Goal: Find specific page/section: Find specific page/section

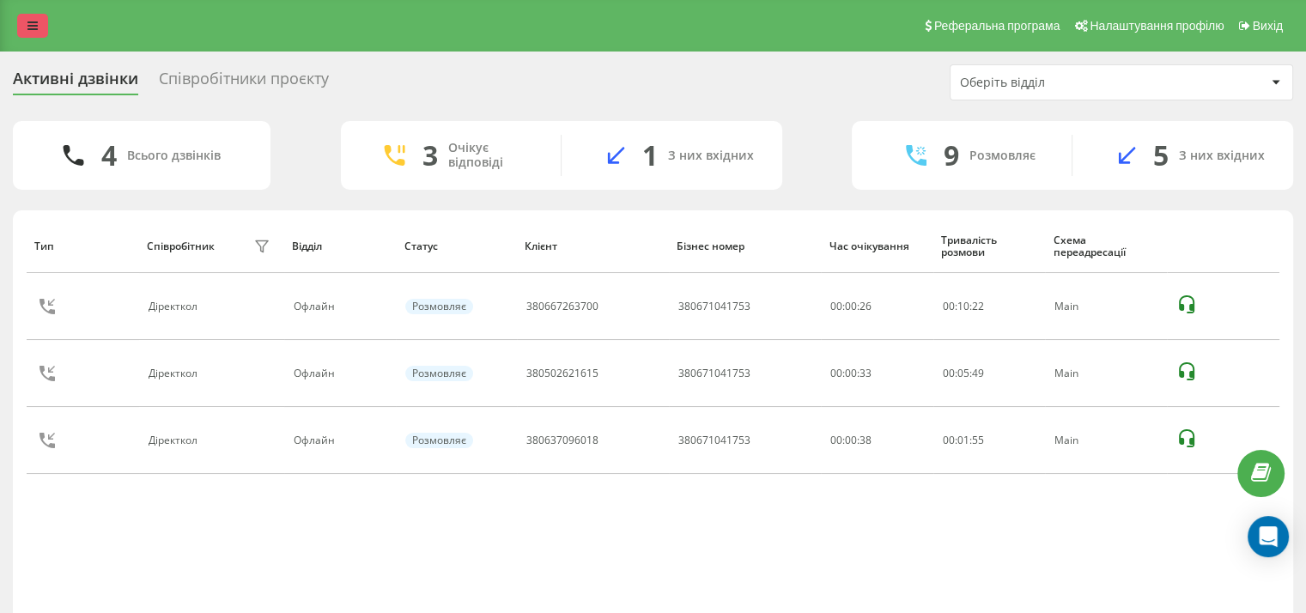
click at [27, 30] on icon at bounding box center [32, 26] width 10 height 12
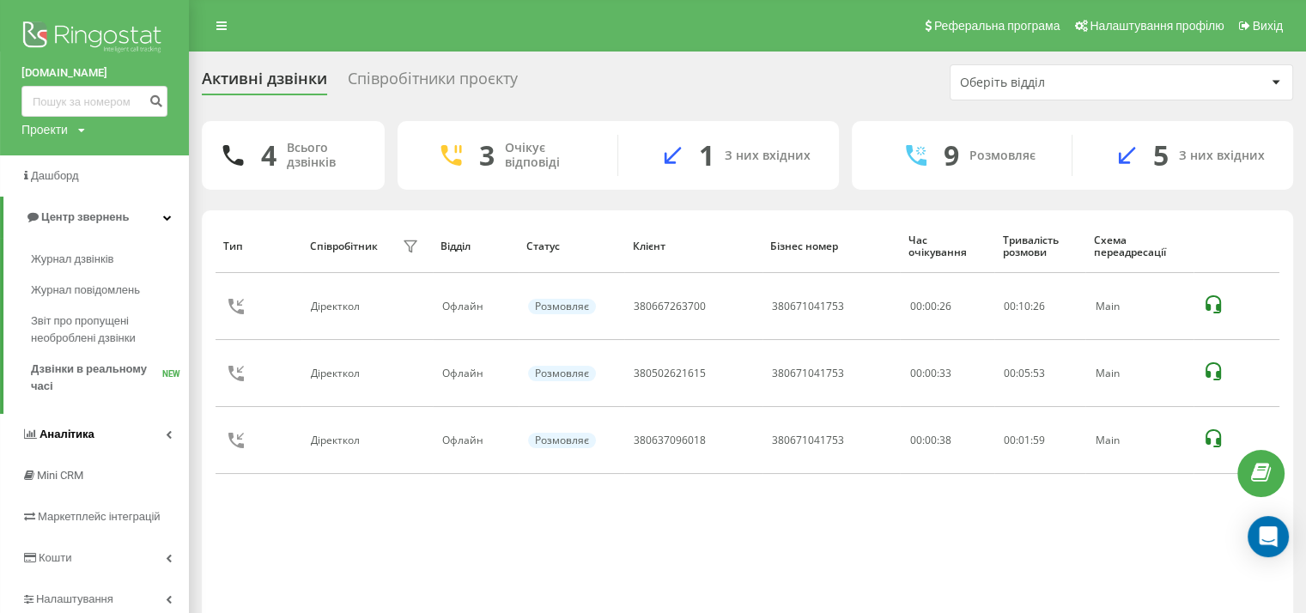
click at [115, 442] on link "Аналiтика" at bounding box center [94, 434] width 189 height 41
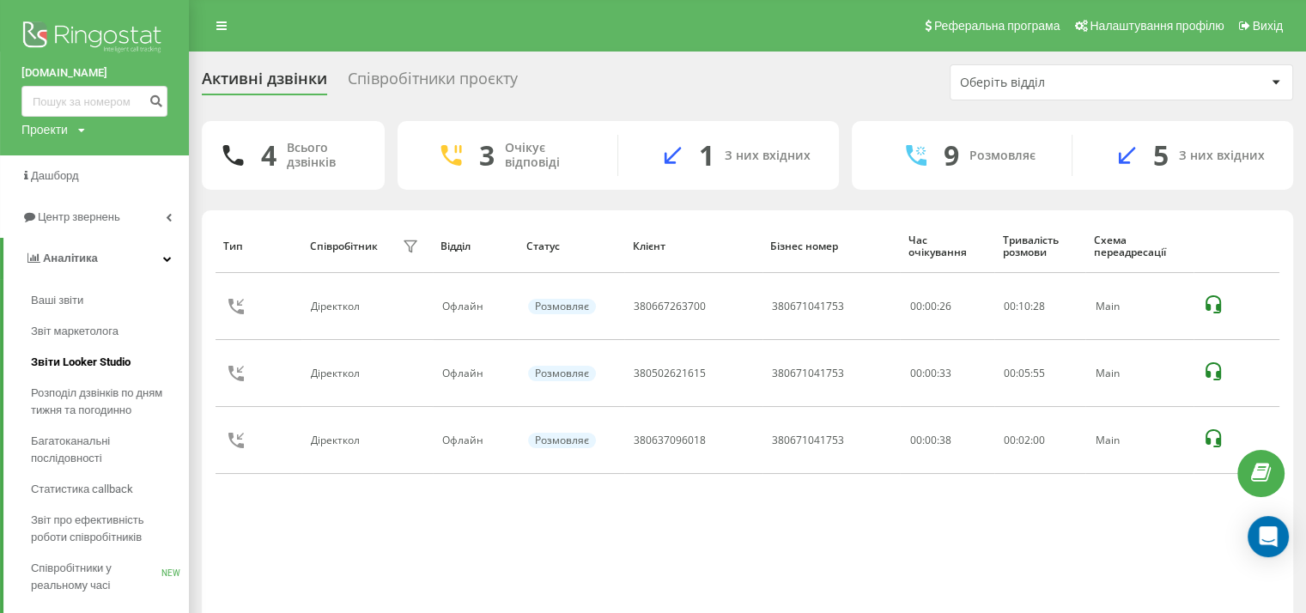
click at [112, 361] on span "Звіти Looker Studio" at bounding box center [81, 362] width 100 height 17
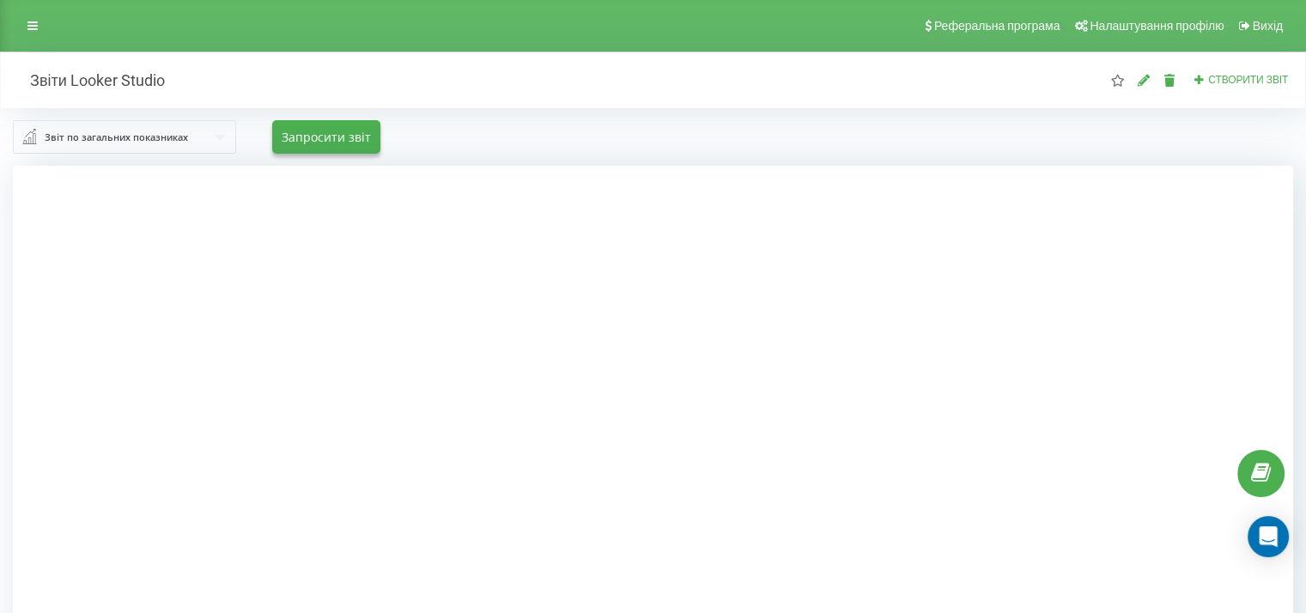
drag, startPoint x: 1163, startPoint y: 399, endPoint x: 1089, endPoint y: 389, distance: 74.5
click at [1163, 399] on div at bounding box center [653, 472] width 1280 height 613
click at [214, 136] on input "text" at bounding box center [125, 136] width 221 height 31
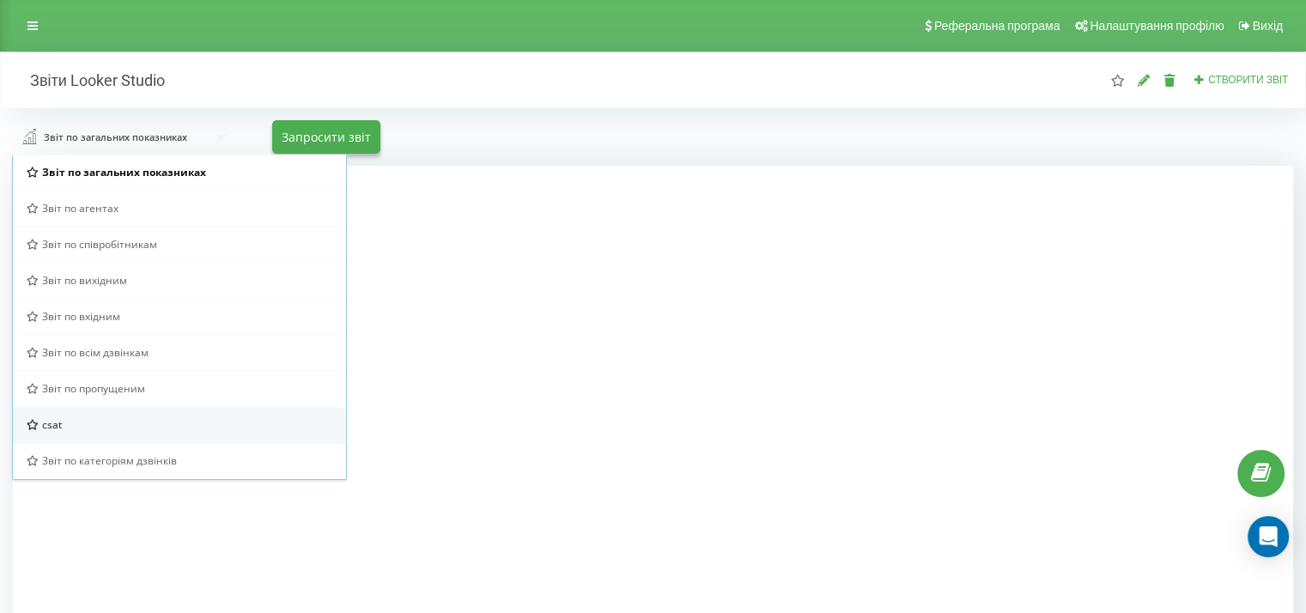
click at [96, 431] on div "csat" at bounding box center [180, 424] width 306 height 15
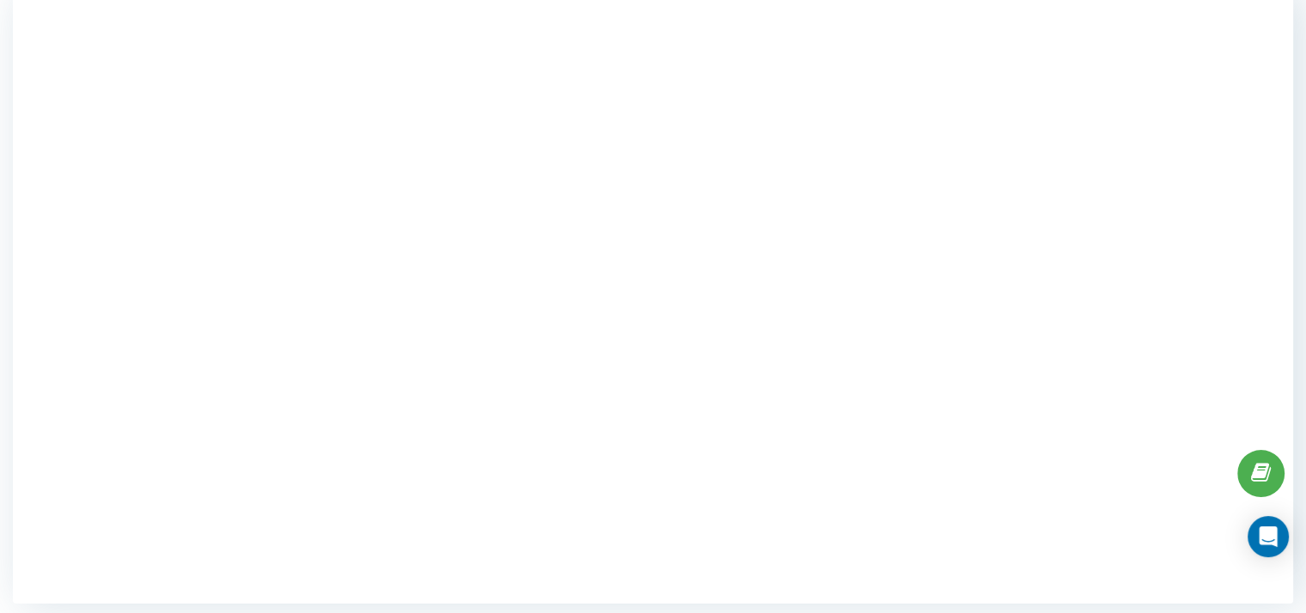
scroll to position [179, 0]
drag, startPoint x: 1223, startPoint y: 110, endPoint x: 1223, endPoint y: 119, distance: 9.4
click at [1223, 112] on div at bounding box center [653, 293] width 1280 height 613
